Goal: Task Accomplishment & Management: Manage account settings

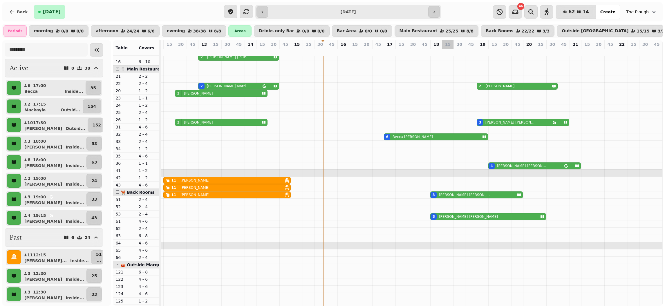
scroll to position [104, 0]
click at [440, 219] on p "Colin Webster" at bounding box center [468, 216] width 59 height 5
select select "**********"
select select "*"
select select "****"
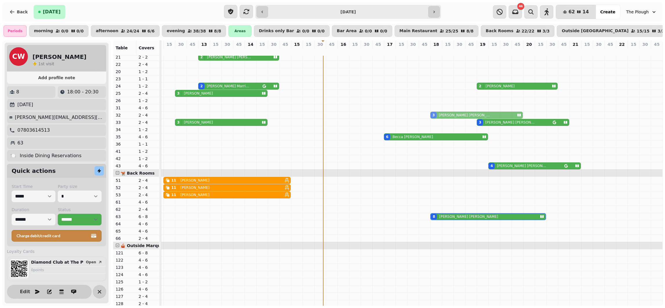
drag, startPoint x: 432, startPoint y: 201, endPoint x: 432, endPoint y: 122, distance: 78.6
click at [432, 122] on tbody "2 Rita Pritchard 2 Paul Marriott 2 gilbert 3 rowe 3 Ross Kemp 3 judie 3 linda b…" at bounding box center [407, 205] width 510 height 507
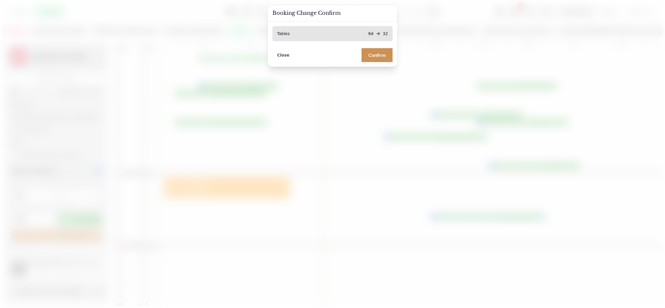
click at [381, 55] on span "Confirm" at bounding box center [376, 55] width 17 height 5
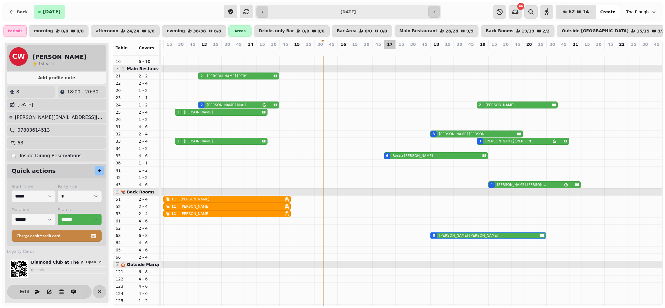
scroll to position [0, 0]
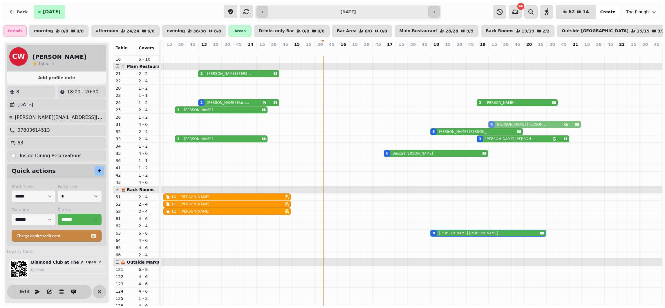
drag, startPoint x: 491, startPoint y: 188, endPoint x: 488, endPoint y: 128, distance: 60.4
click at [488, 128] on tbody "2 Rita Pritchard 2 Paul Marriott 2 gilbert 3 rowe 4 Barbara Smith 3 Ross Kemp 3…" at bounding box center [407, 222] width 510 height 507
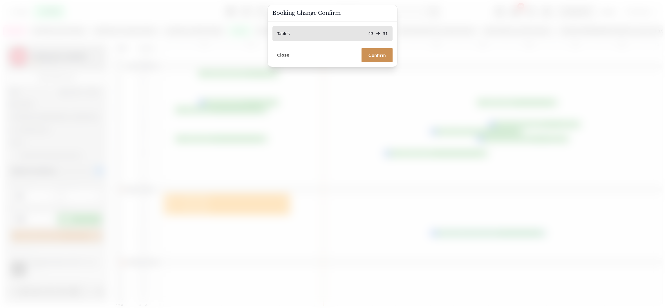
click at [381, 50] on button "Confirm" at bounding box center [376, 55] width 31 height 14
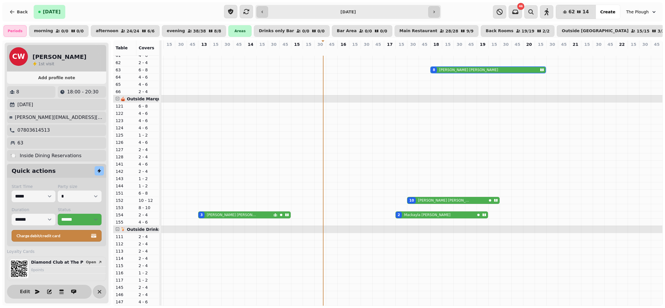
click at [447, 204] on div "10 Michal Weiss" at bounding box center [446, 200] width 79 height 6
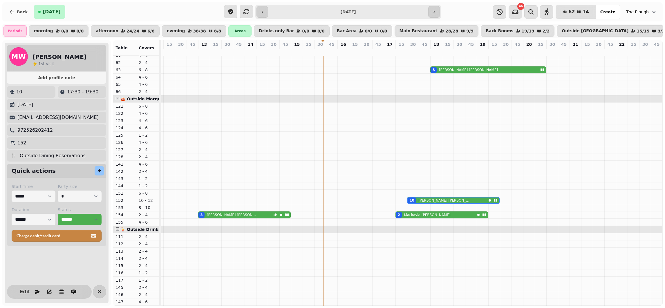
click at [439, 218] on div "2 Mackayla Lawrence" at bounding box center [435, 215] width 79 height 6
